Goal: Information Seeking & Learning: Learn about a topic

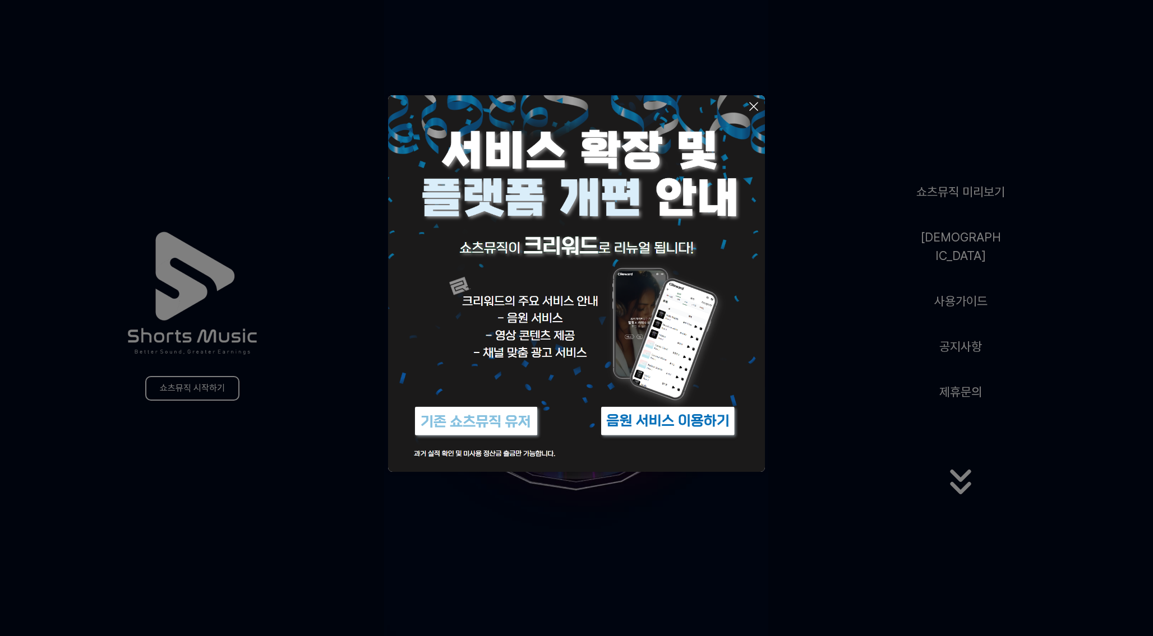
click at [577, 529] on button at bounding box center [576, 318] width 1153 height 636
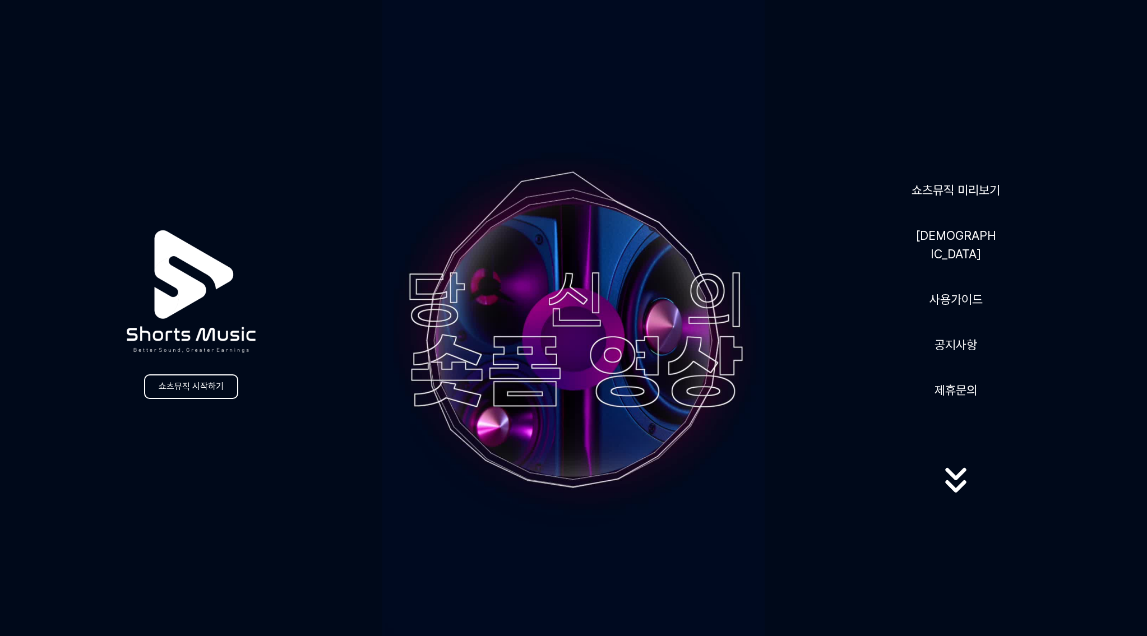
click at [786, 358] on div "쇼츠뮤직 미리보기 음원 사용가이드 공지사항 제휴문의" at bounding box center [956, 340] width 382 height 344
click at [961, 345] on link "공지사항" at bounding box center [956, 344] width 52 height 27
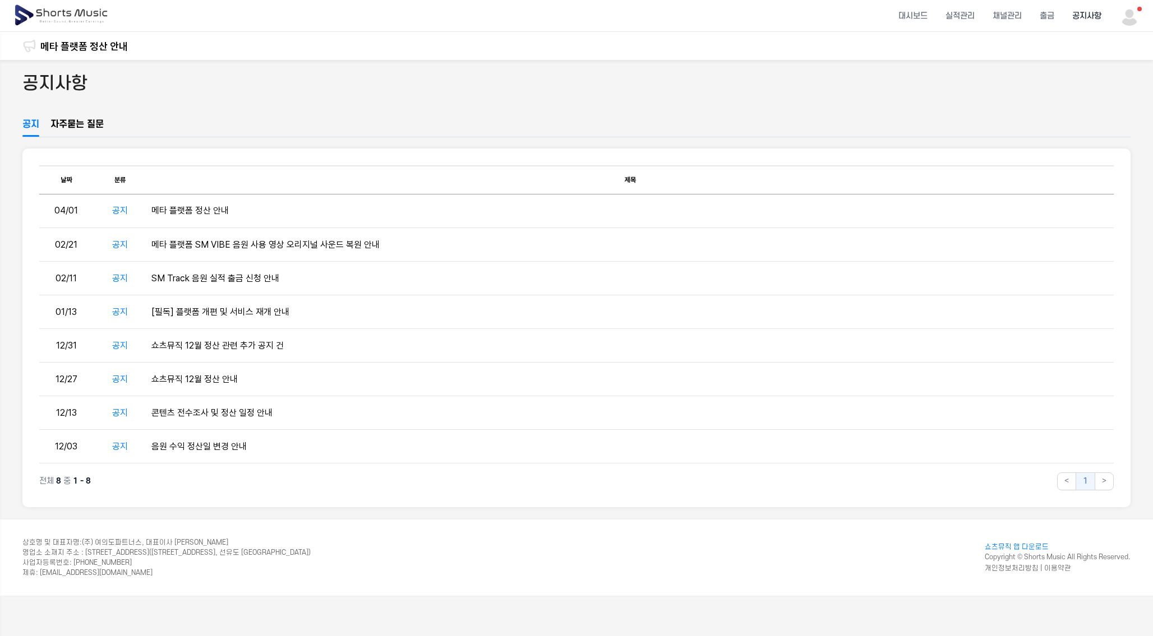
click at [958, 329] on td "[필독] 플랫폼 개편 및 서비스 재개 안내" at bounding box center [630, 312] width 966 height 34
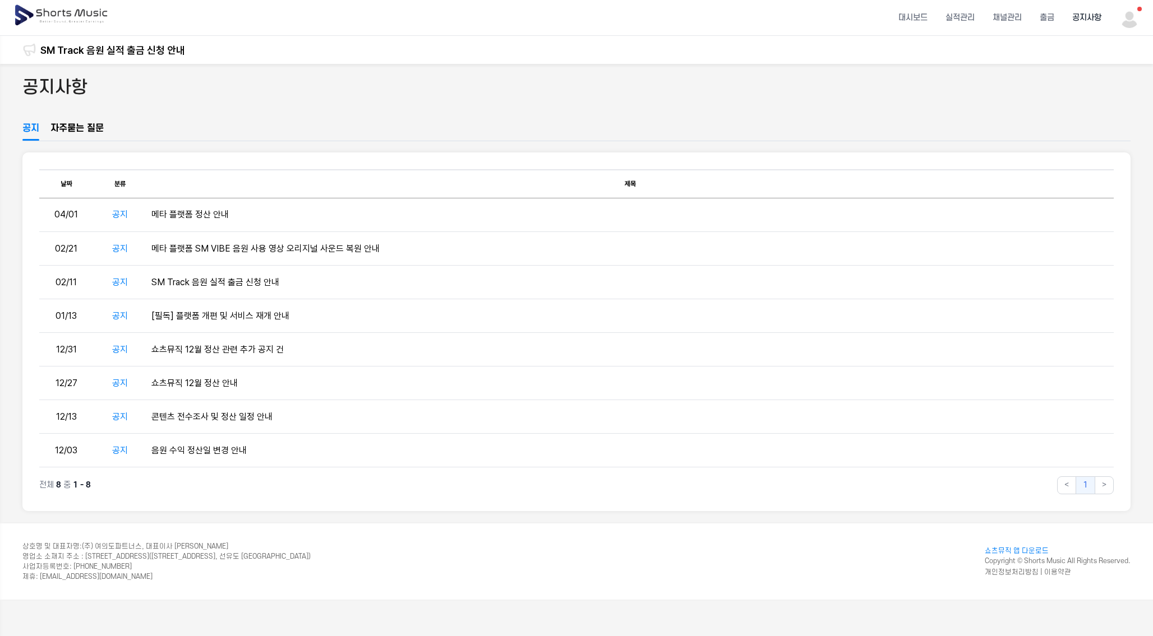
click at [68, 13] on img at bounding box center [61, 15] width 97 height 31
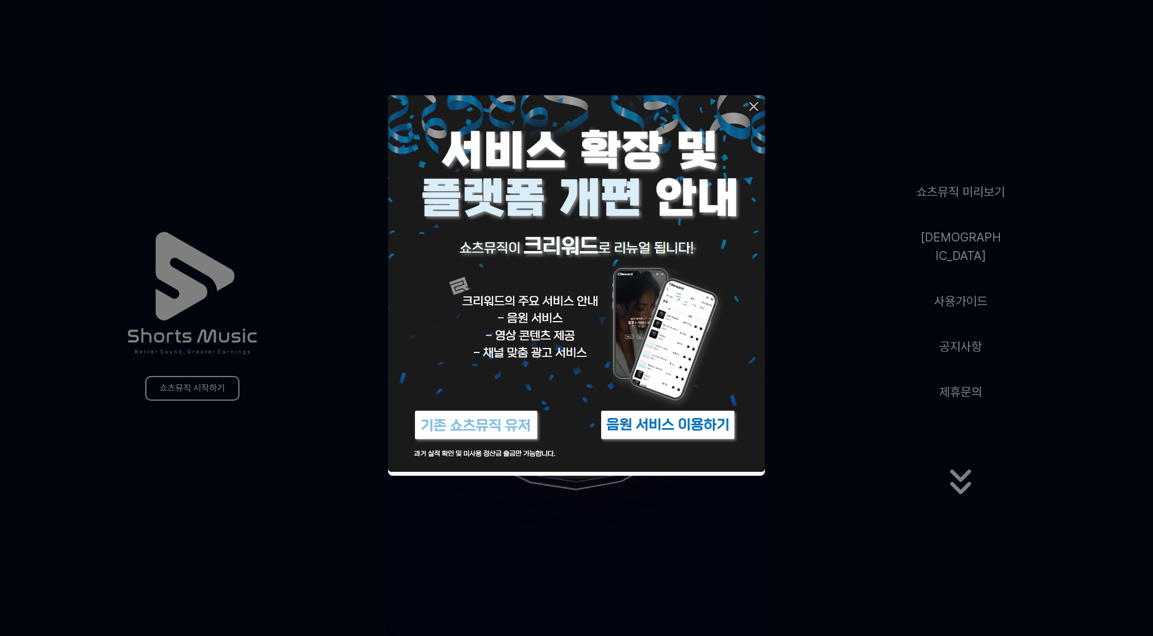
click at [754, 102] on icon at bounding box center [753, 106] width 13 height 13
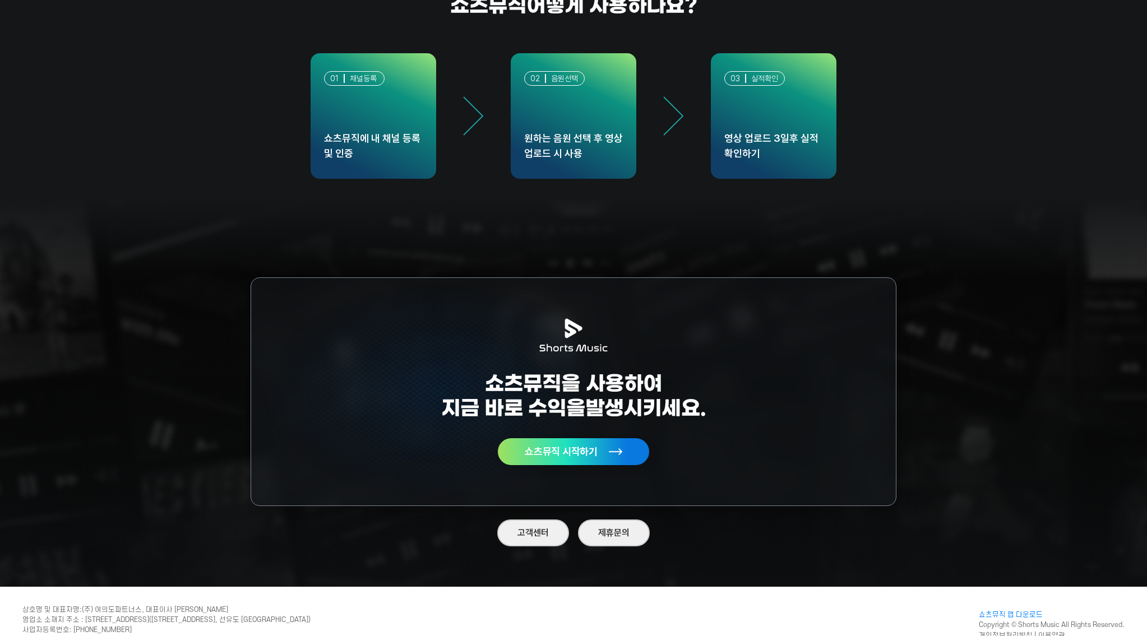
scroll to position [3200, 0]
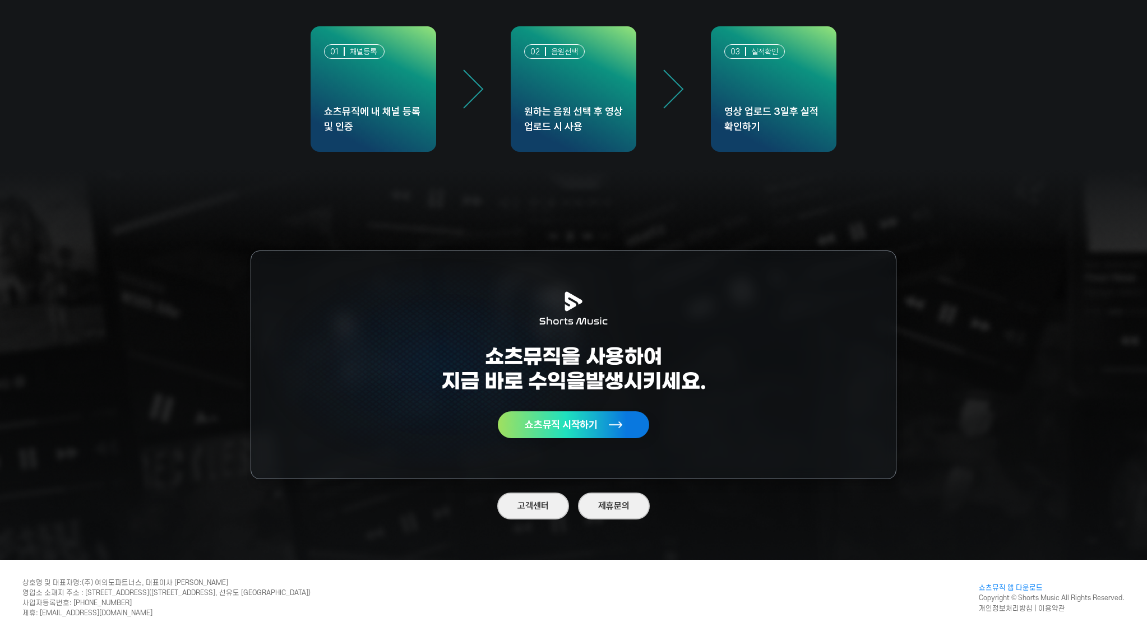
click at [568, 409] on div "쇼츠뮤직을 사용하여 지금 바로 수익을 발생시키세요. 쇼츠뮤직 시작하기" at bounding box center [573, 365] width 265 height 147
click at [568, 440] on img at bounding box center [440, 365] width 379 height 228
click at [569, 437] on button "쇼츠뮤직 시작하기" at bounding box center [573, 424] width 151 height 27
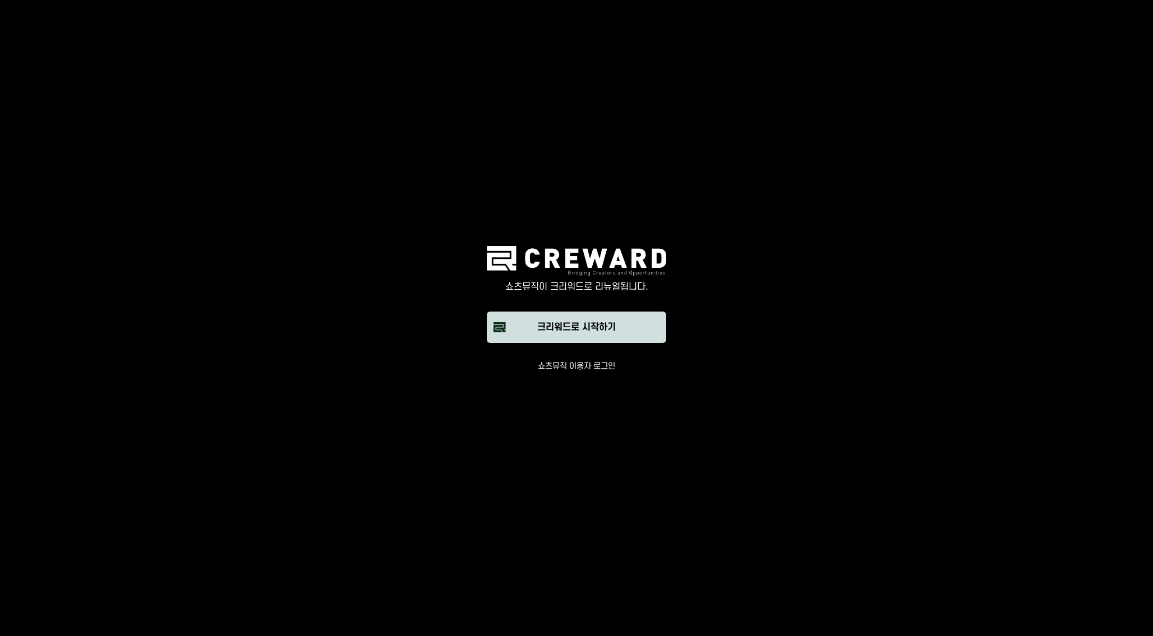
click at [636, 327] on button "크리워드로 시작하기" at bounding box center [576, 327] width 179 height 31
